Goal: Find specific page/section: Find specific page/section

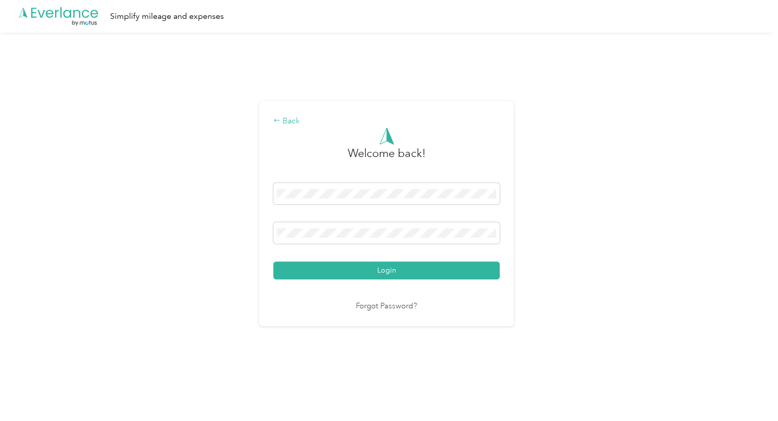
click at [300, 117] on div "Back" at bounding box center [386, 121] width 226 height 12
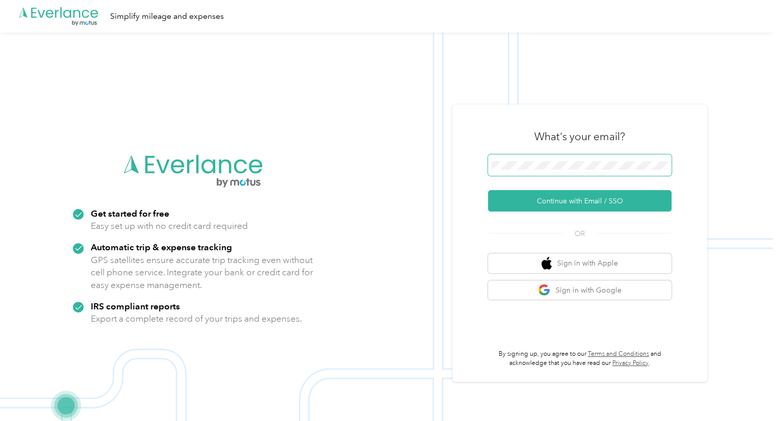
click at [560, 160] on span at bounding box center [580, 165] width 184 height 21
click at [488, 190] on button "Continue with Email / SSO" at bounding box center [580, 200] width 184 height 21
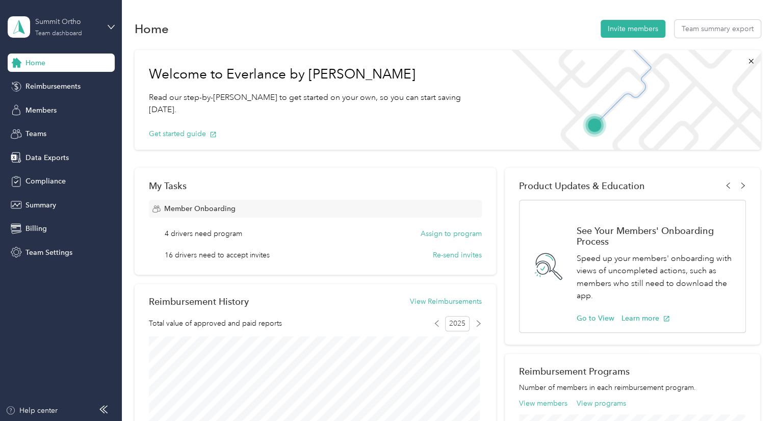
click at [62, 31] on div "Team dashboard" at bounding box center [58, 34] width 47 height 6
click at [33, 112] on span "Members" at bounding box center [41, 110] width 31 height 11
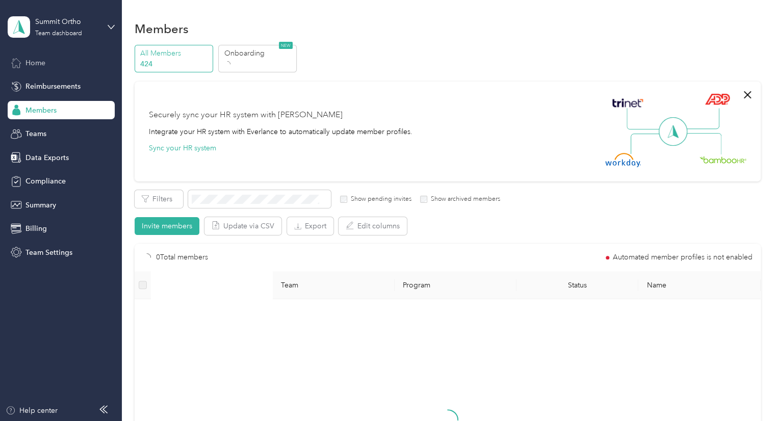
click at [48, 62] on div "Home" at bounding box center [61, 63] width 107 height 18
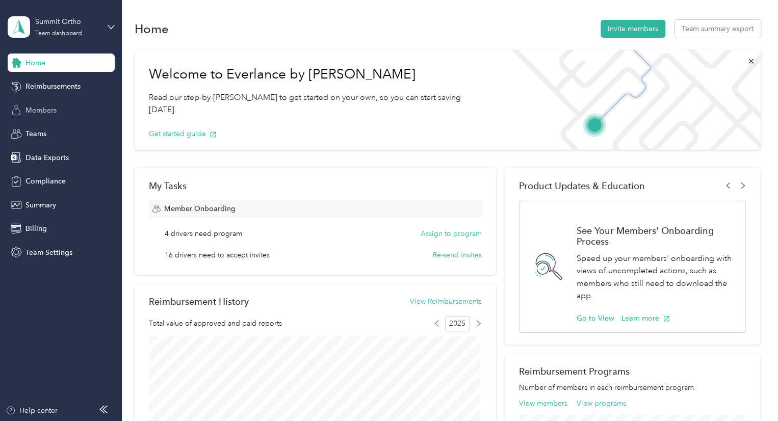
click at [46, 113] on span "Members" at bounding box center [41, 110] width 31 height 11
